Goal: Information Seeking & Learning: Check status

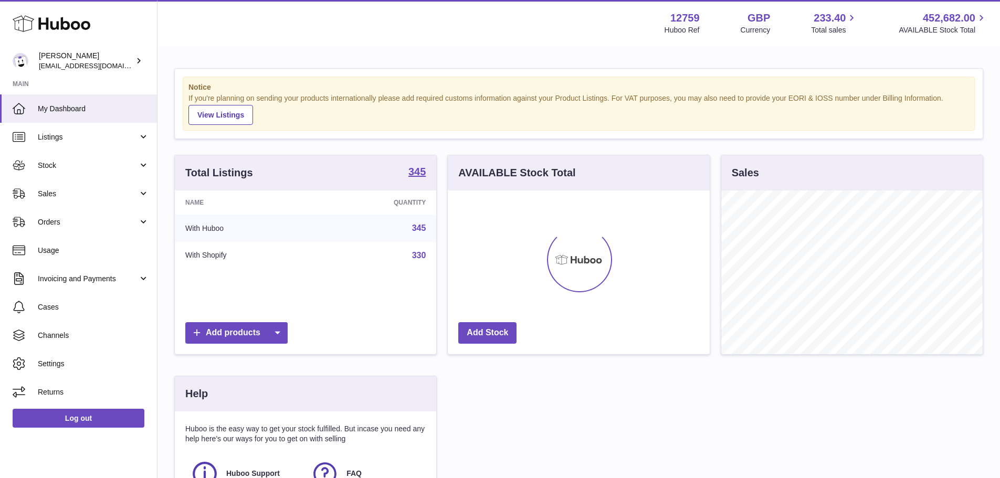
scroll to position [164, 262]
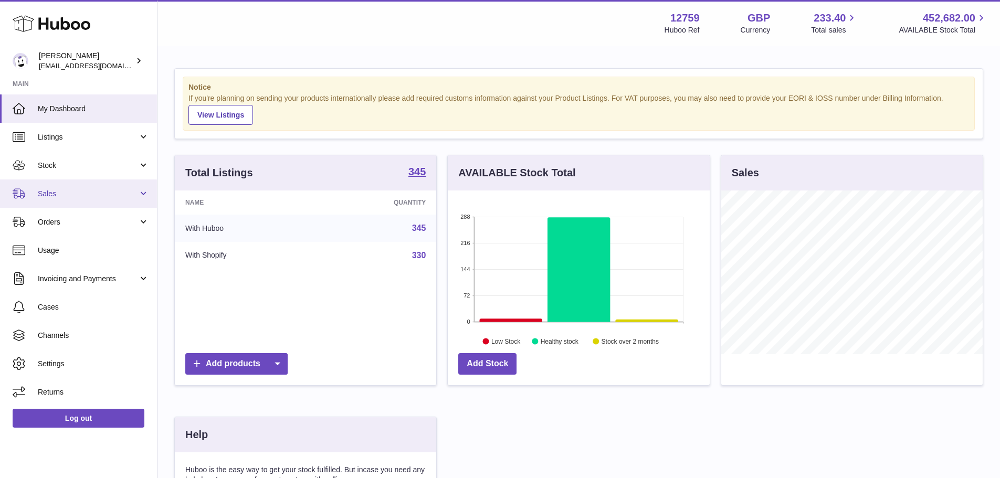
click at [51, 189] on span "Sales" at bounding box center [88, 194] width 100 height 10
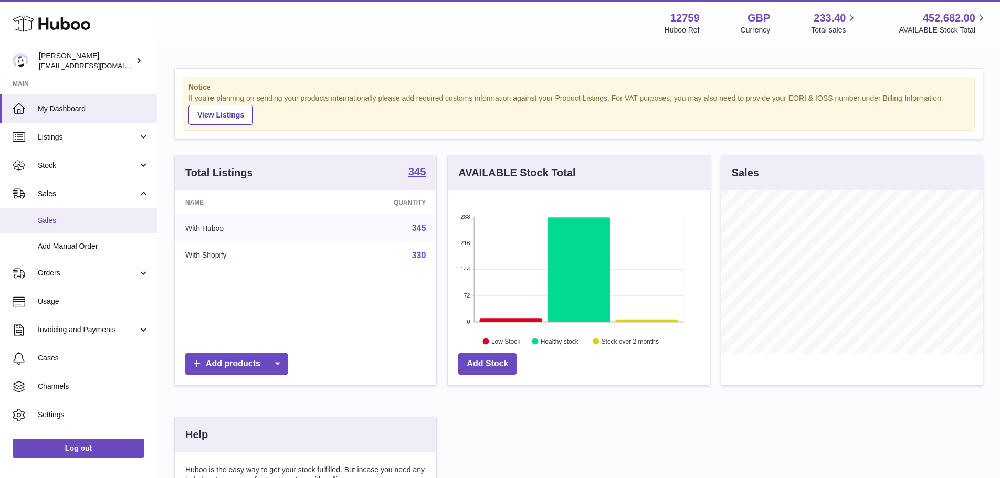
click at [59, 217] on span "Sales" at bounding box center [93, 221] width 111 height 10
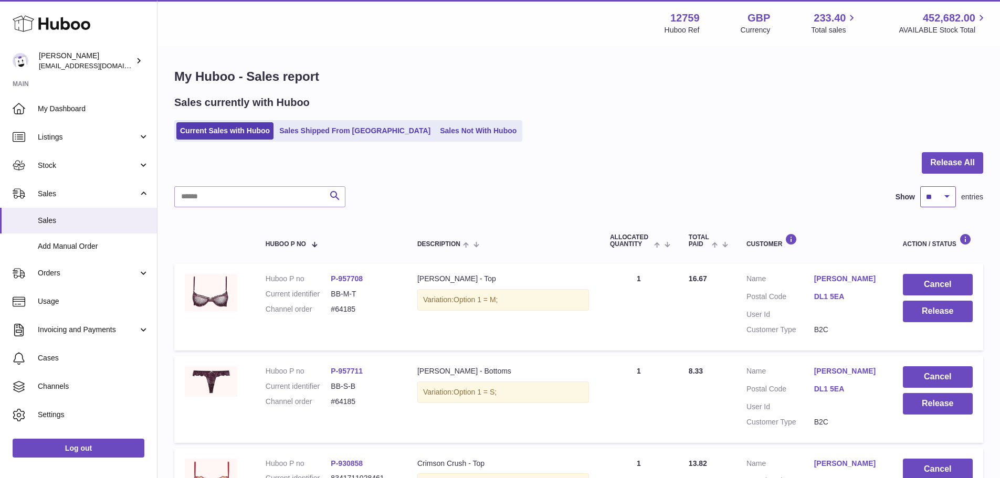
click at [938, 205] on select "** ** ** ***" at bounding box center [938, 196] width 36 height 21
select select "***"
click at [920, 186] on select "** ** ** ***" at bounding box center [938, 196] width 36 height 21
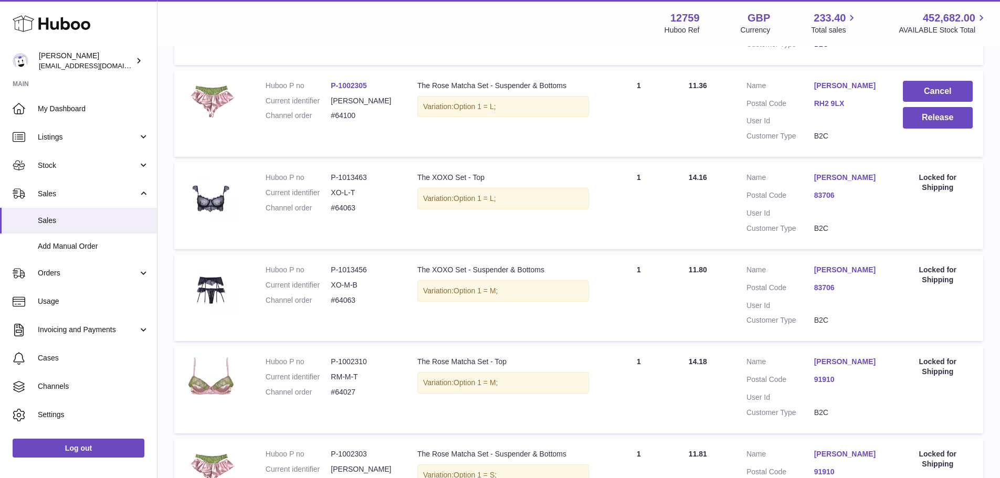
scroll to position [7189, 0]
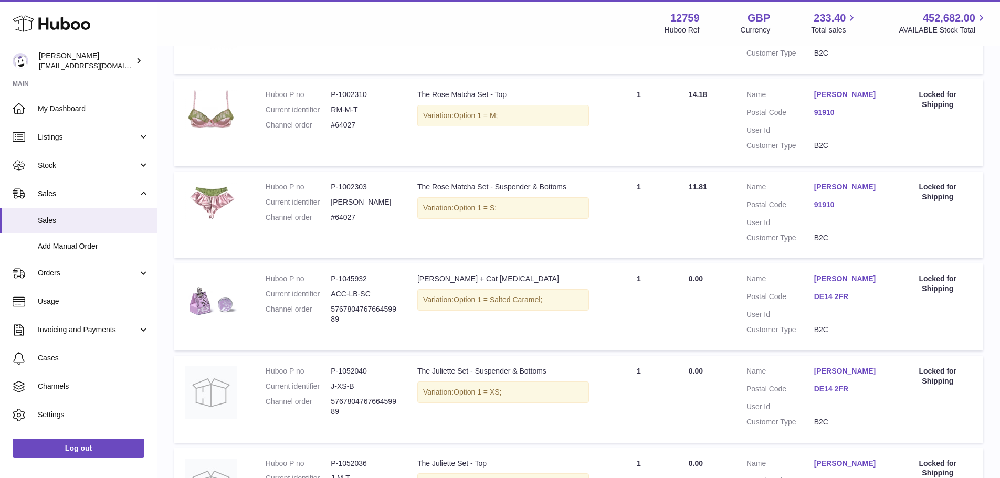
click at [812, 120] on dt "Postal Code" at bounding box center [781, 114] width 68 height 13
click at [821, 118] on link "91910" at bounding box center [848, 113] width 68 height 10
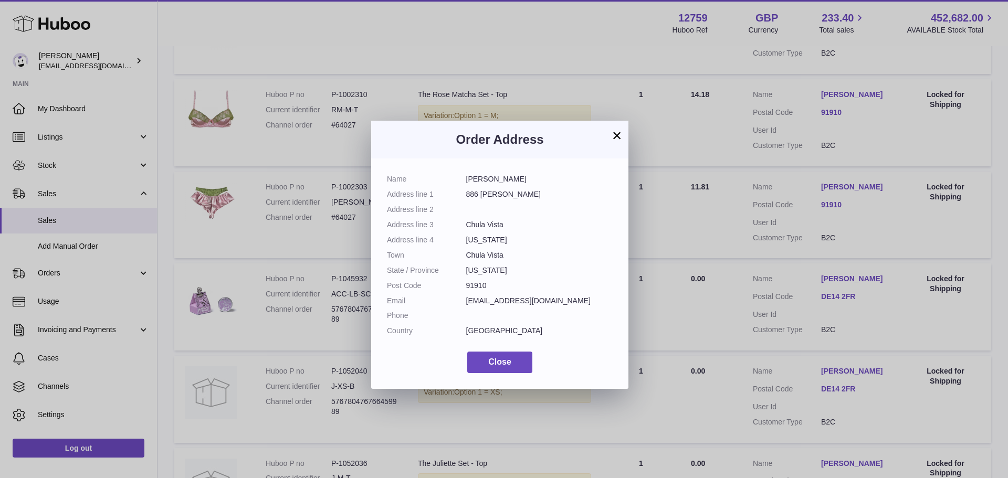
click at [614, 135] on button "×" at bounding box center [617, 135] width 13 height 13
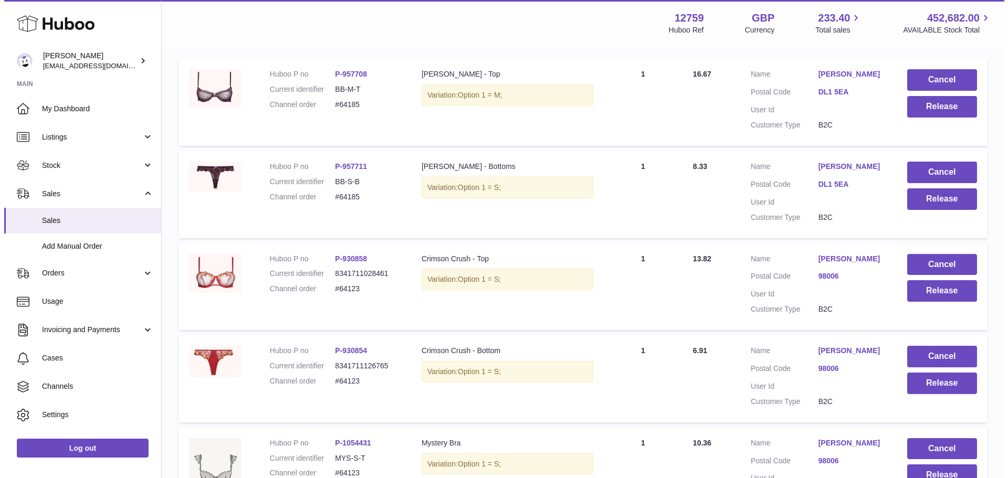
scroll to position [311, 0]
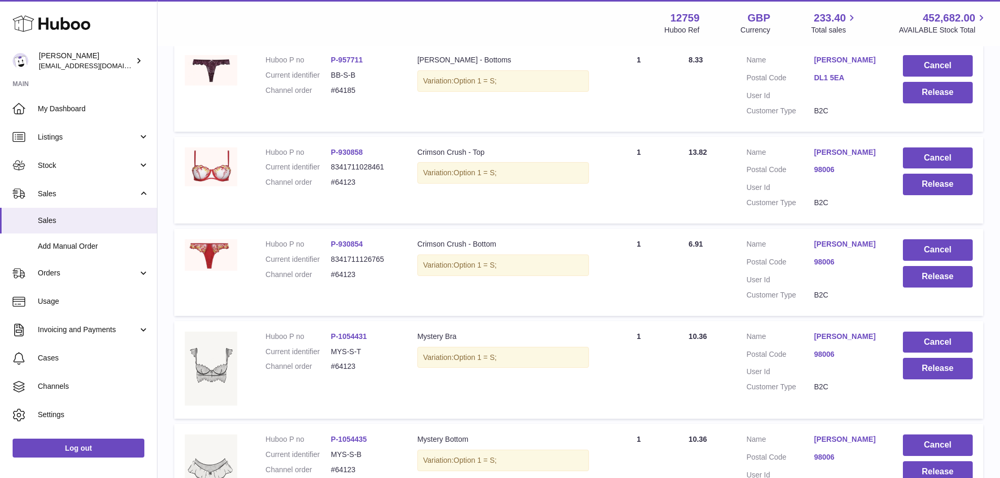
click at [833, 171] on link "98006" at bounding box center [848, 170] width 68 height 10
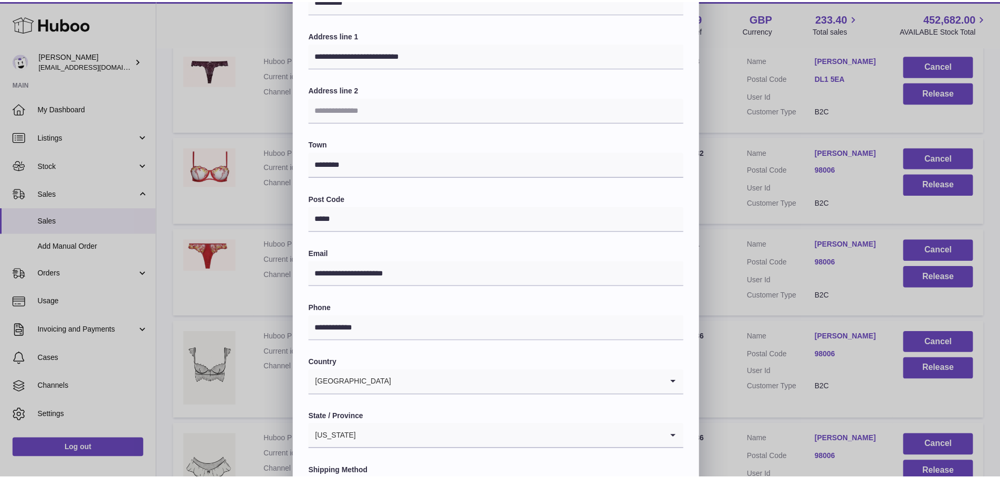
scroll to position [0, 0]
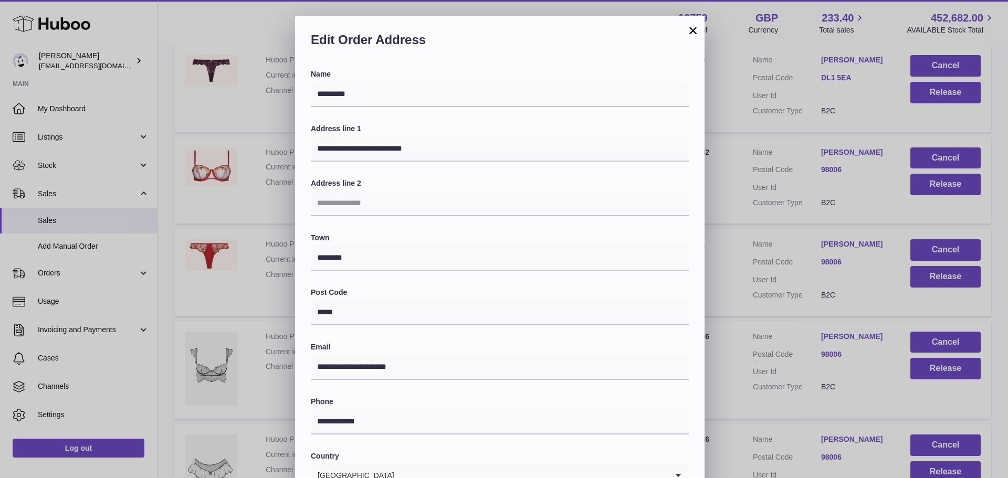
click at [692, 30] on button "×" at bounding box center [693, 30] width 13 height 13
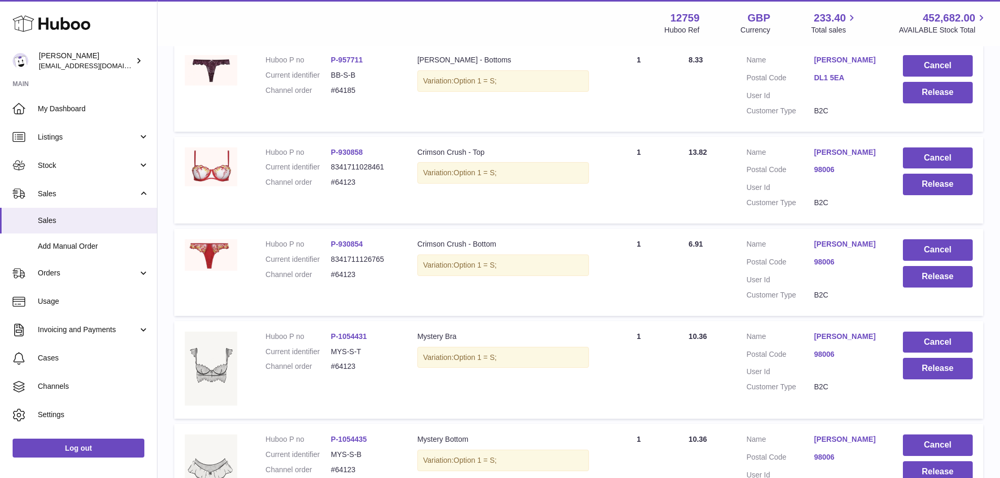
click at [823, 79] on link "DL1 5EA" at bounding box center [848, 78] width 68 height 10
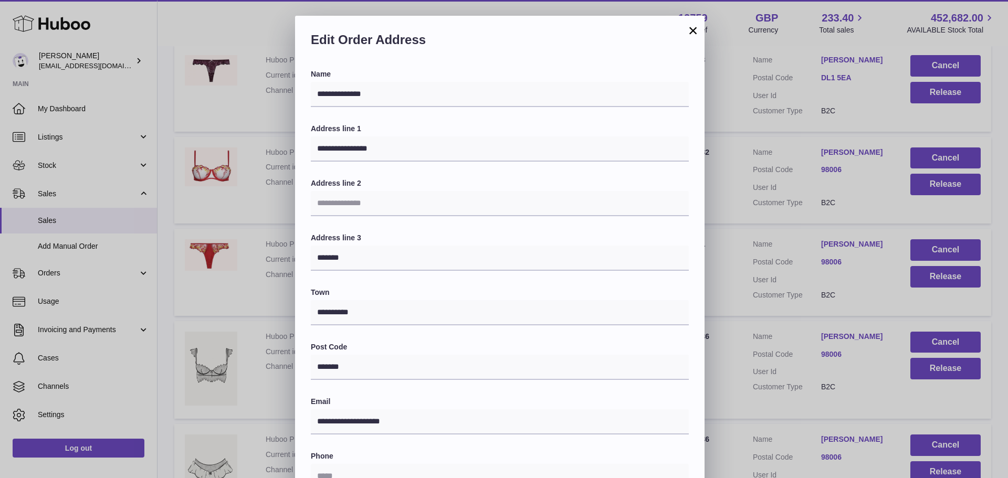
click at [694, 37] on button "×" at bounding box center [693, 30] width 13 height 13
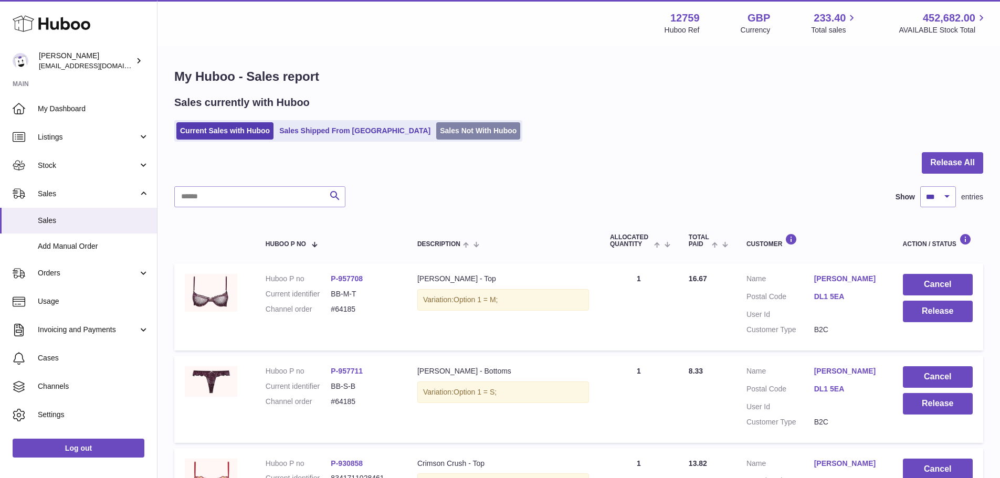
click at [442, 134] on link "Sales Not With Huboo" at bounding box center [478, 130] width 84 height 17
click at [436, 132] on link "Sales Not With Huboo" at bounding box center [478, 130] width 84 height 17
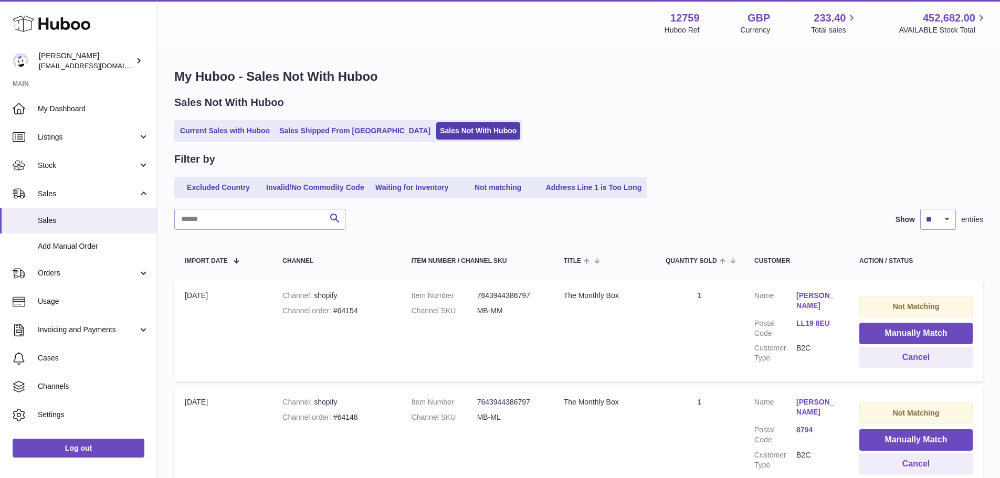
click at [805, 125] on div "Current Sales with Huboo Sales Shipped From Huboo Sales Not With Huboo" at bounding box center [578, 131] width 809 height 22
click at [940, 210] on select "** ** ** ***" at bounding box center [938, 219] width 36 height 21
select select "***"
click at [920, 209] on select "** ** ** ***" at bounding box center [938, 219] width 36 height 21
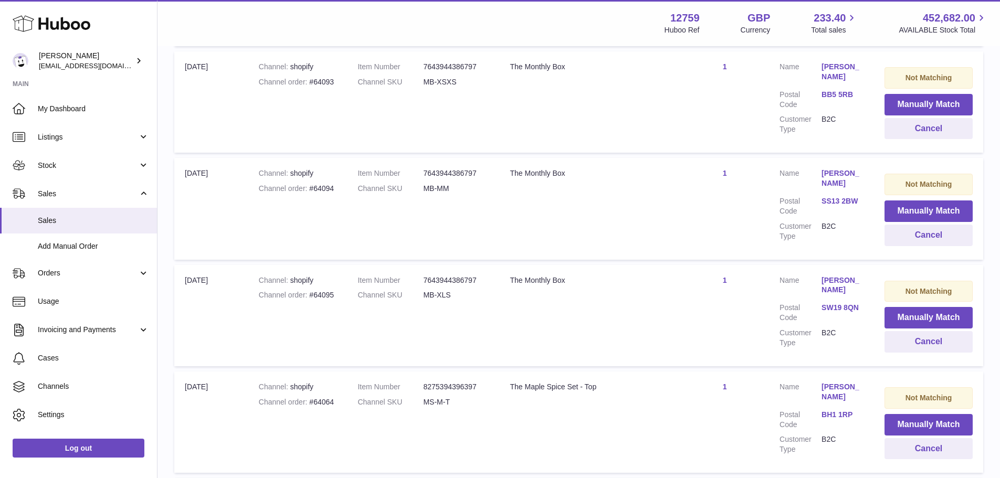
scroll to position [10600, 0]
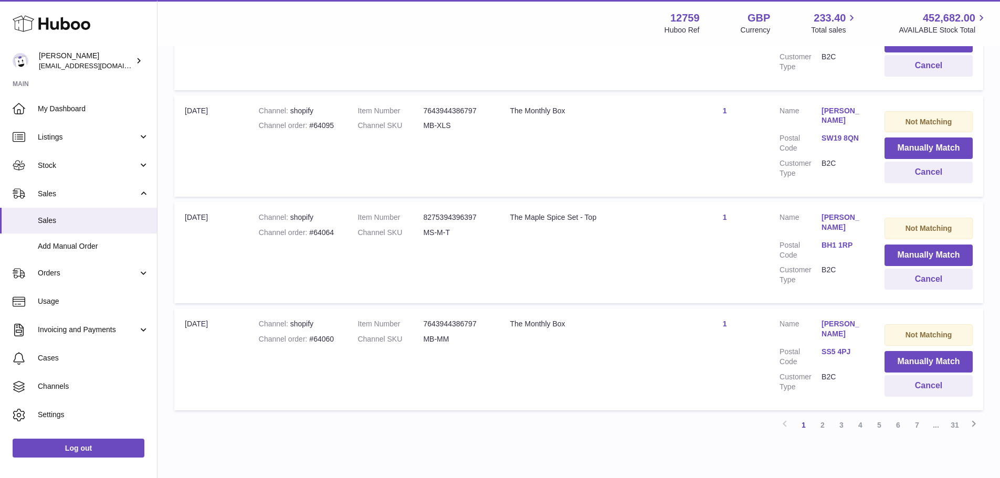
click at [830, 416] on link "2" at bounding box center [822, 425] width 19 height 19
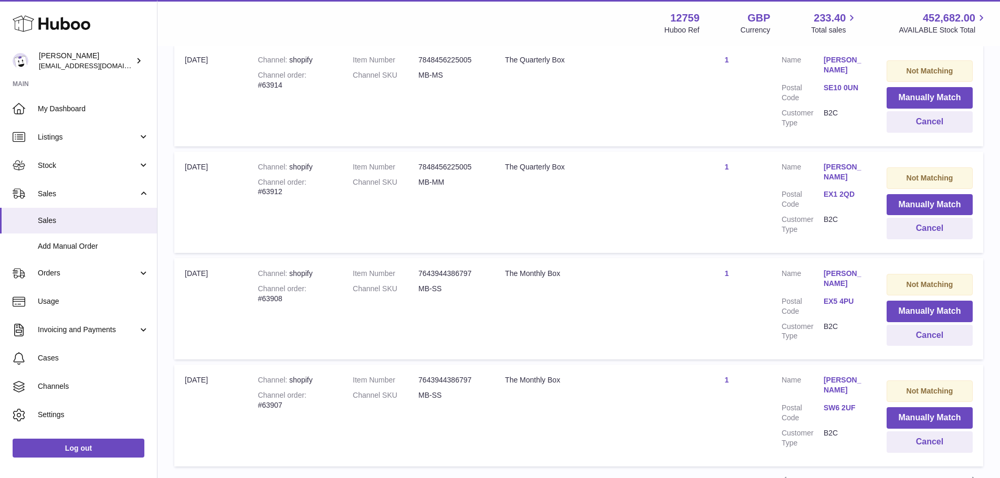
scroll to position [10600, 0]
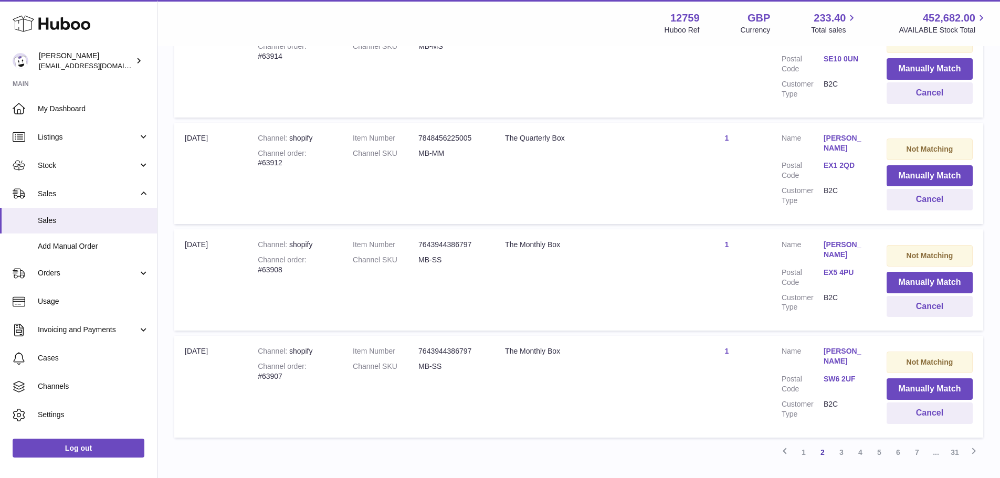
click at [959, 443] on link "31" at bounding box center [955, 452] width 19 height 19
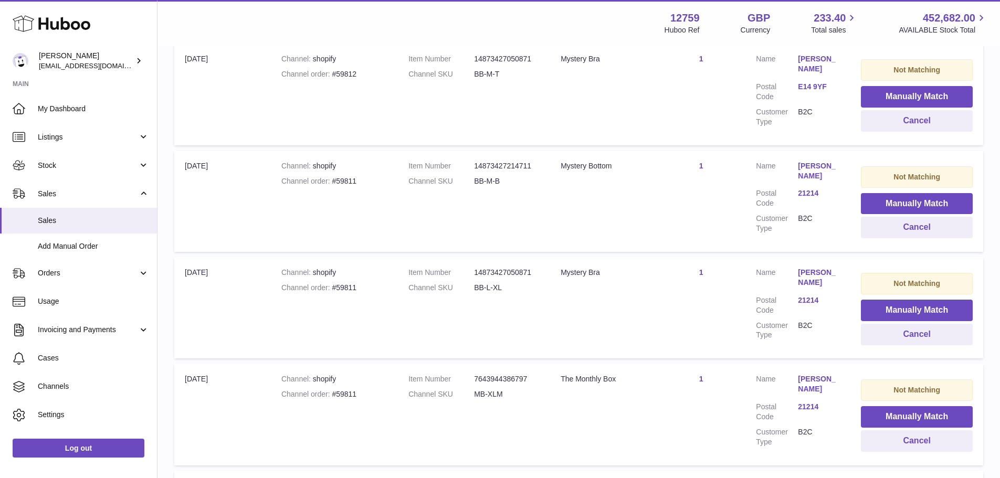
scroll to position [7923, 0]
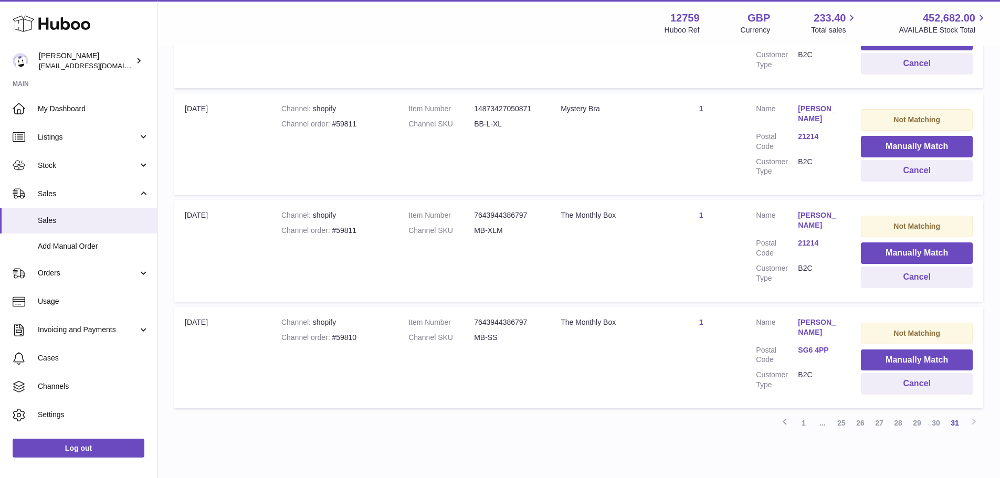
click at [479, 333] on dd "MB-SS" at bounding box center [507, 338] width 66 height 10
copy tr "MB-SS Title"
click at [499, 226] on dd "MB-XLM" at bounding box center [507, 231] width 66 height 10
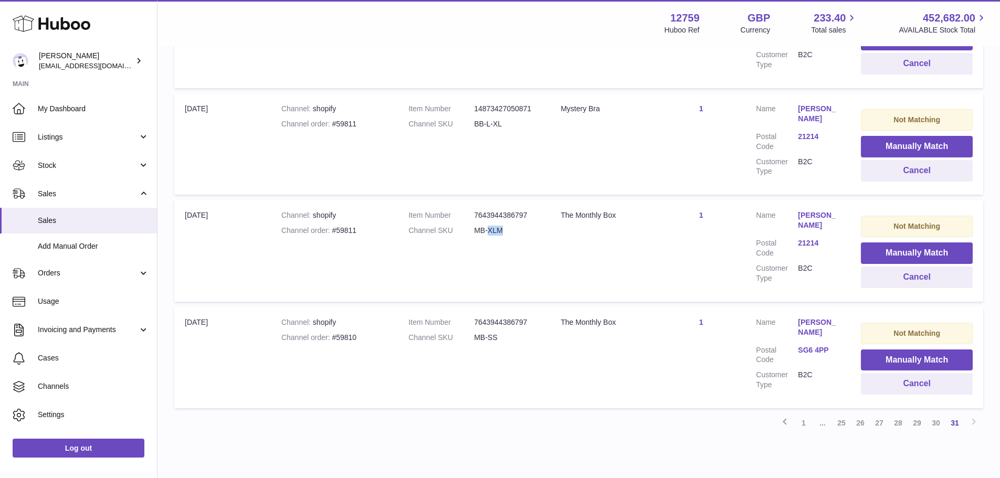
click at [499, 226] on dd "MB-XLM" at bounding box center [507, 231] width 66 height 10
copy tr "MB-XLM Title"
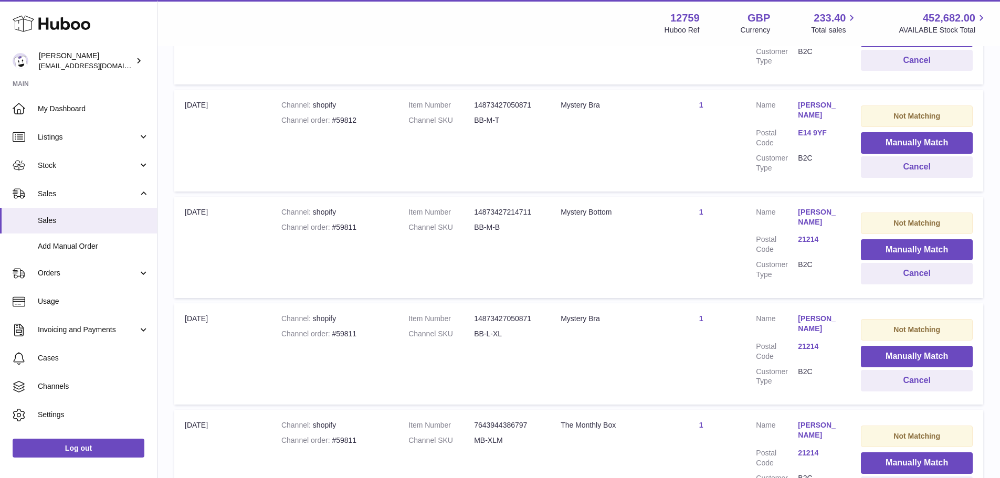
click at [586, 321] on td "Title Mystery Bra" at bounding box center [603, 353] width 107 height 101
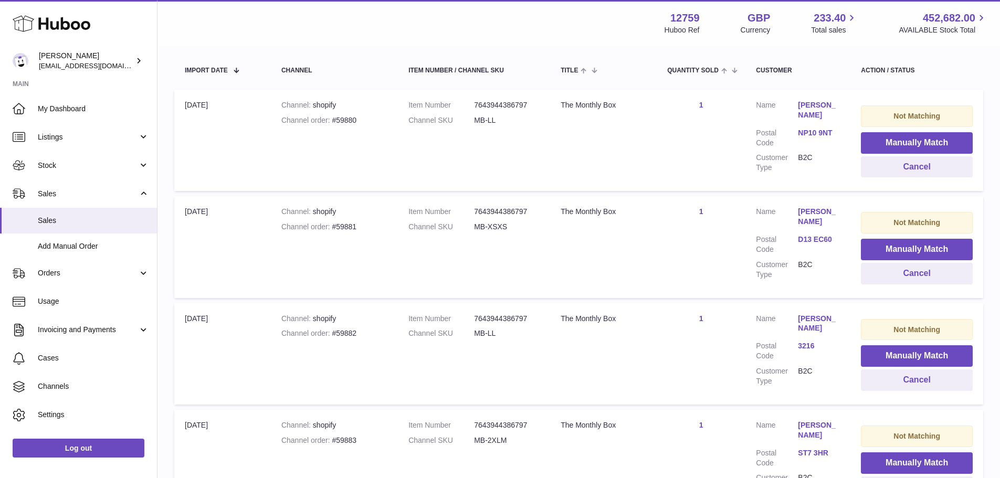
scroll to position [8, 0]
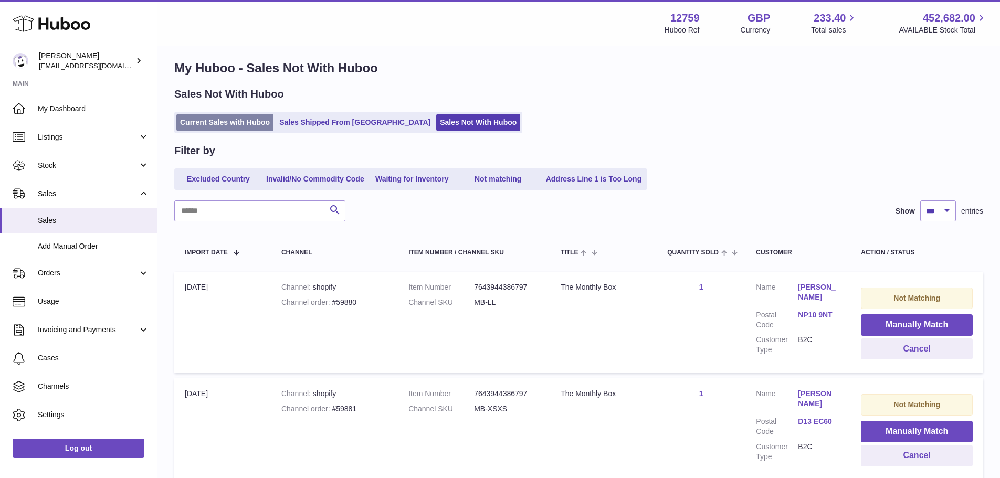
click at [208, 118] on link "Current Sales with Huboo" at bounding box center [224, 122] width 97 height 17
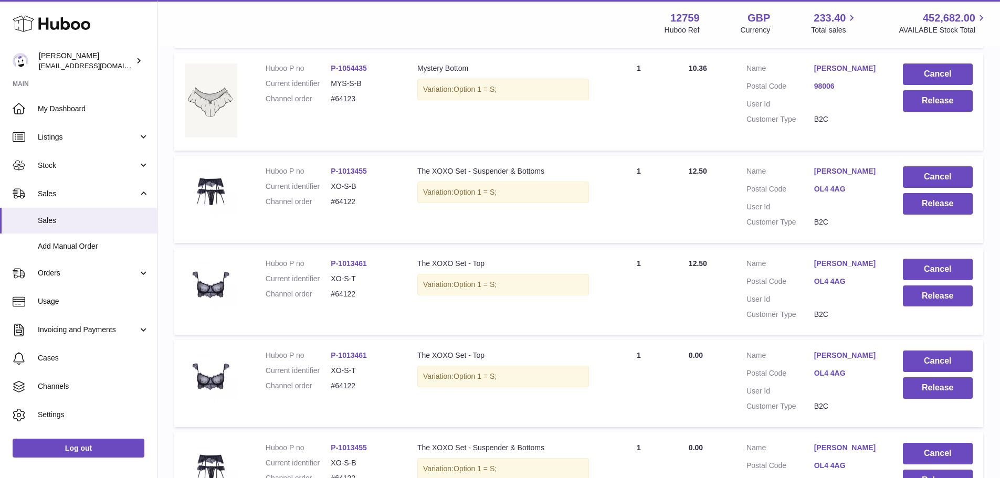
scroll to position [838, 0]
